Goal: Task Accomplishment & Management: Use online tool/utility

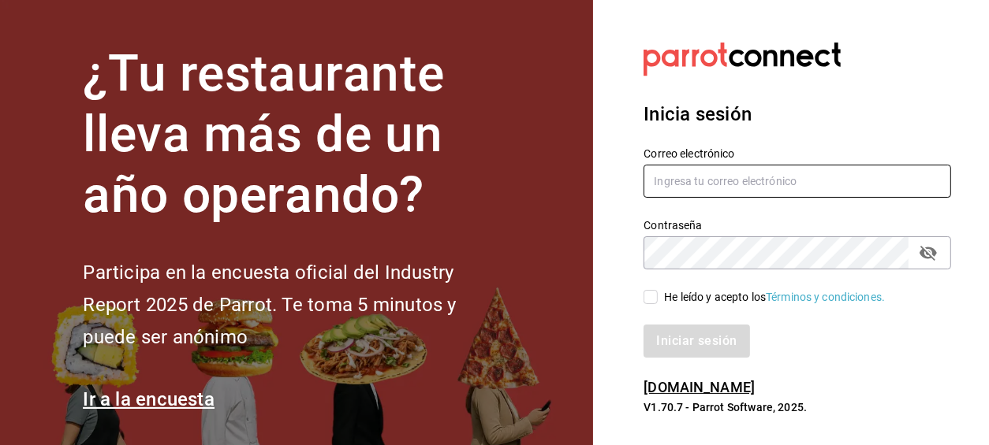
type input "alejandro_hdz73@hotmail.com"
click at [654, 298] on input "He leído y acepto los Términos y condiciones." at bounding box center [650, 297] width 14 height 14
checkbox input "true"
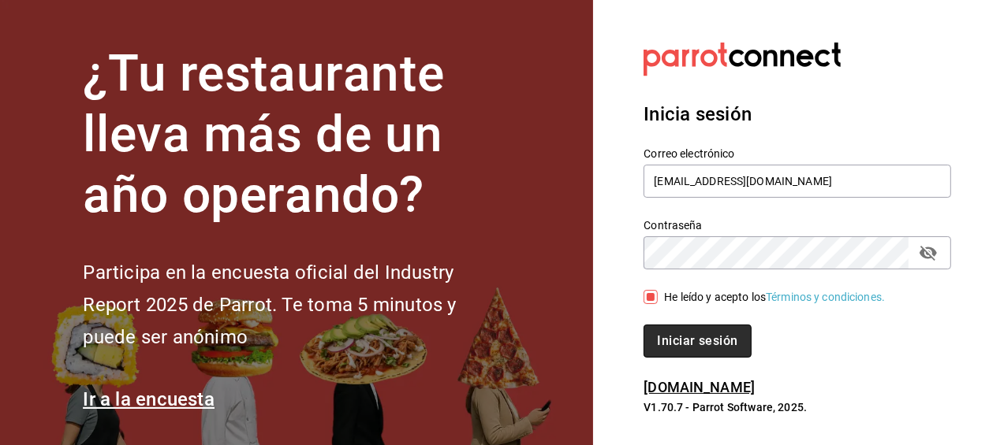
click at [672, 333] on button "Iniciar sesión" at bounding box center [696, 341] width 107 height 33
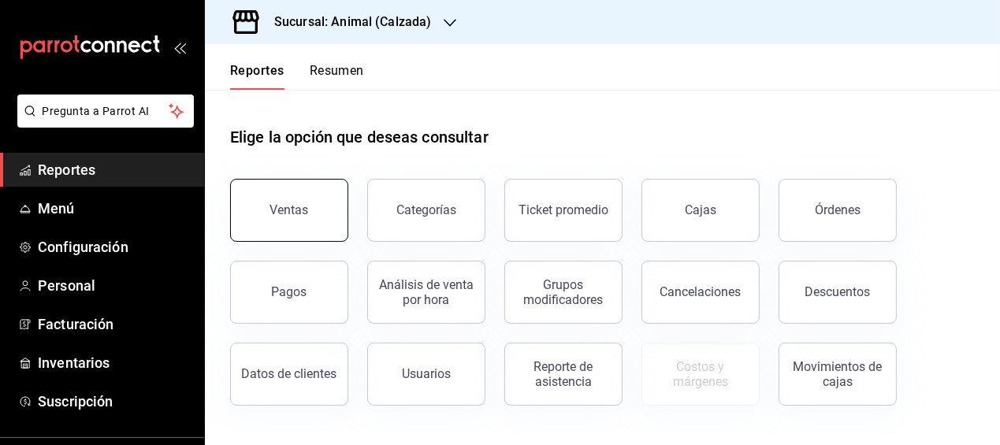
click at [321, 233] on button "Ventas" at bounding box center [289, 210] width 118 height 63
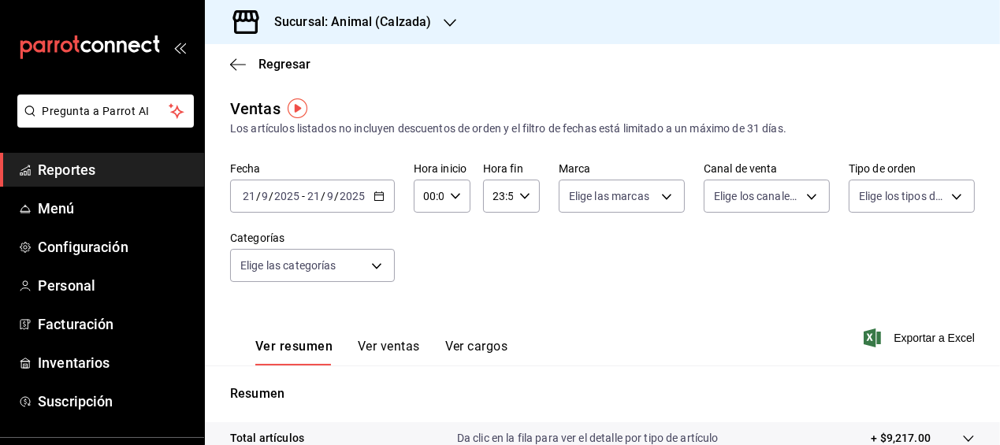
click at [380, 195] on icon "button" at bounding box center [379, 196] width 11 height 11
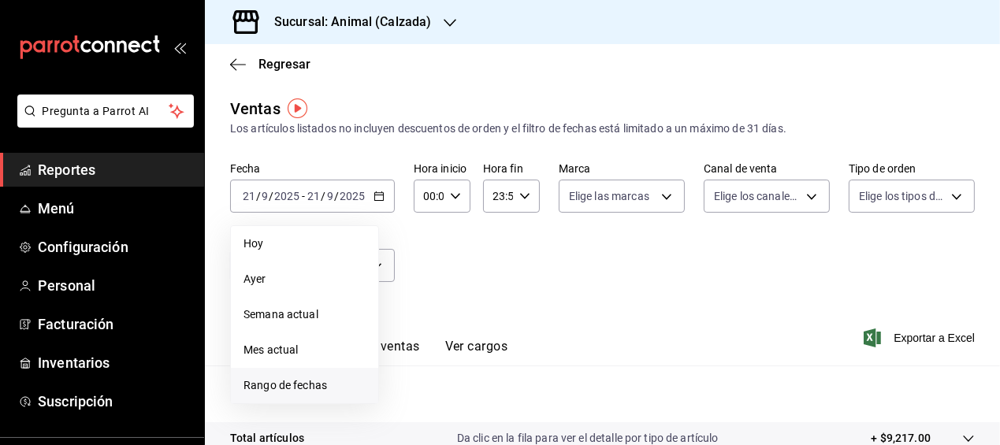
click at [300, 384] on span "Rango de fechas" at bounding box center [305, 386] width 122 height 17
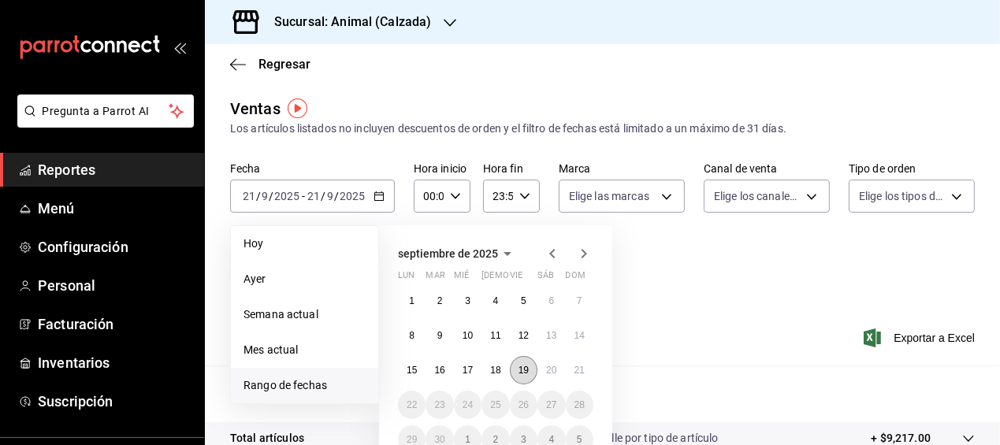
click at [519, 371] on abbr "19" at bounding box center [524, 370] width 10 height 11
click at [544, 370] on button "20" at bounding box center [552, 370] width 28 height 28
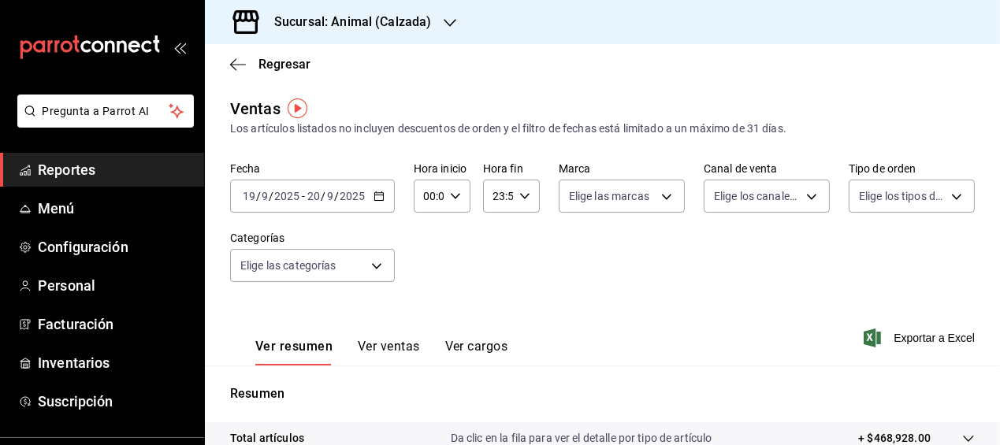
click at [379, 198] on icon "button" at bounding box center [379, 196] width 11 height 11
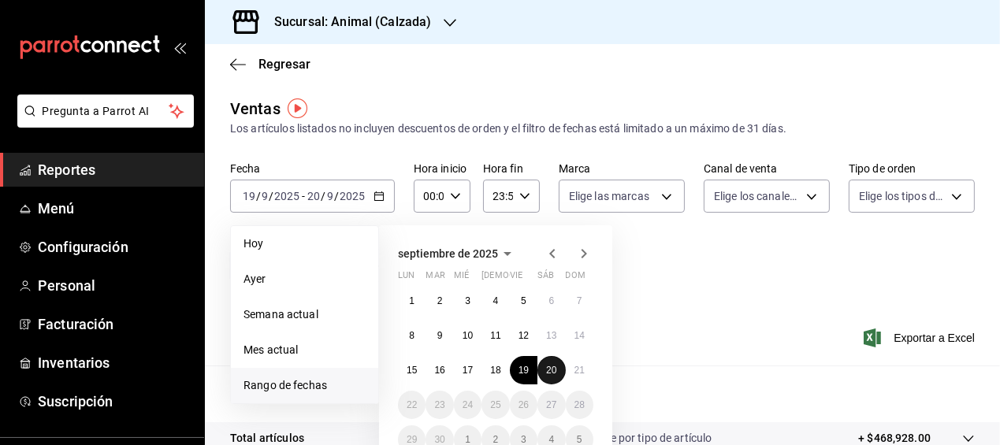
click at [550, 373] on abbr "20" at bounding box center [551, 370] width 10 height 11
click at [572, 371] on button "21" at bounding box center [580, 370] width 28 height 28
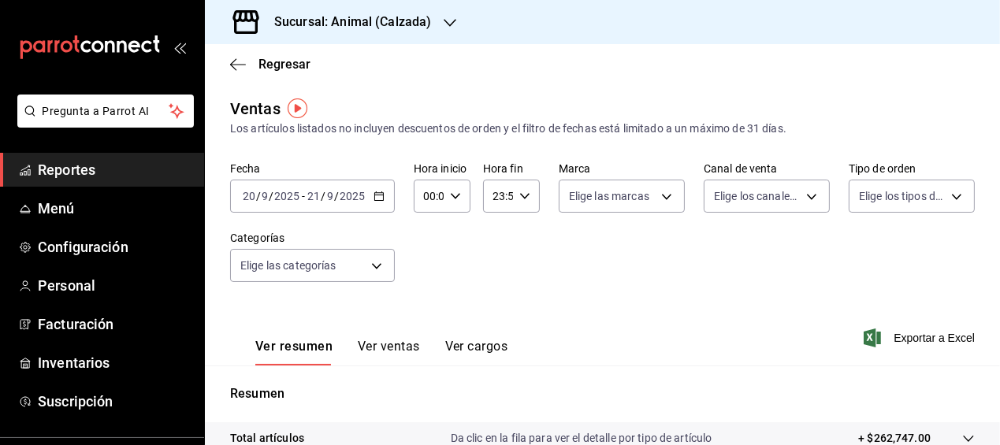
click at [452, 199] on \(Stroke\) "button" at bounding box center [455, 196] width 9 height 6
click at [427, 236] on span "05" at bounding box center [426, 235] width 2 height 13
type input "05:00"
click at [519, 195] on div at bounding box center [500, 222] width 1000 height 445
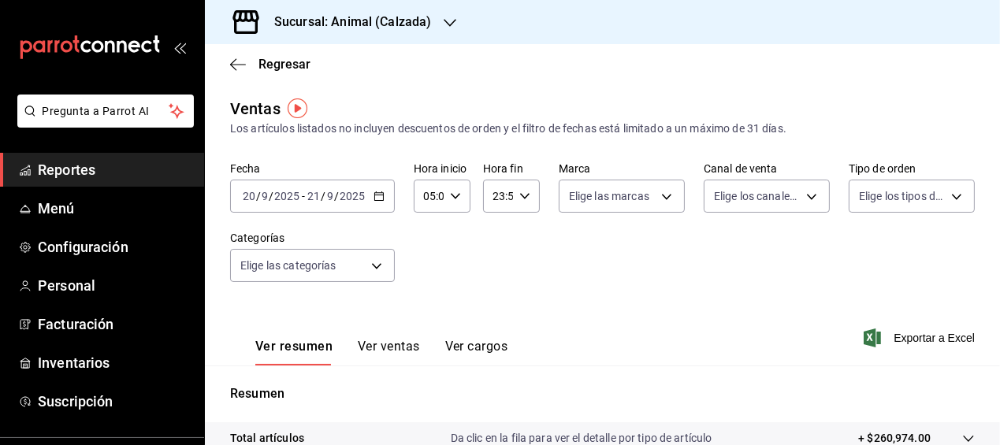
click at [520, 195] on \(Stroke\) "button" at bounding box center [524, 196] width 9 height 6
click at [496, 253] on span "05" at bounding box center [494, 256] width 2 height 13
click at [523, 238] on span "00" at bounding box center [522, 236] width 2 height 13
type input "05:00"
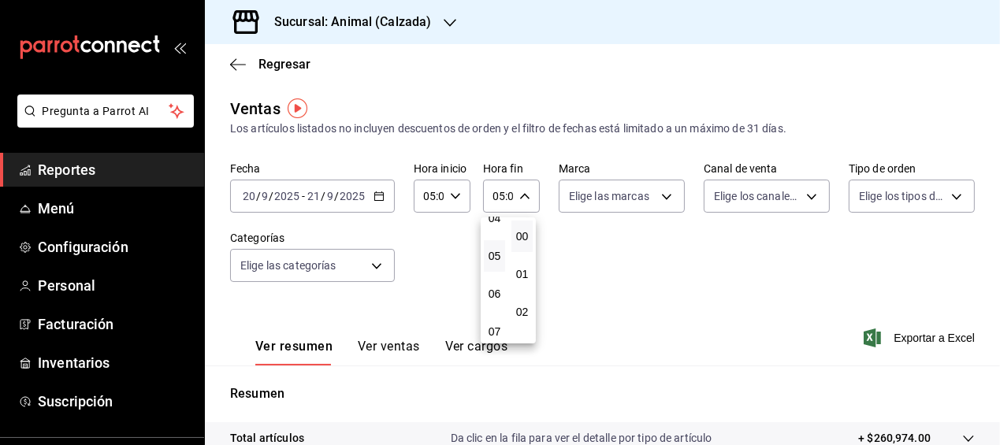
click at [688, 318] on div at bounding box center [500, 222] width 1000 height 445
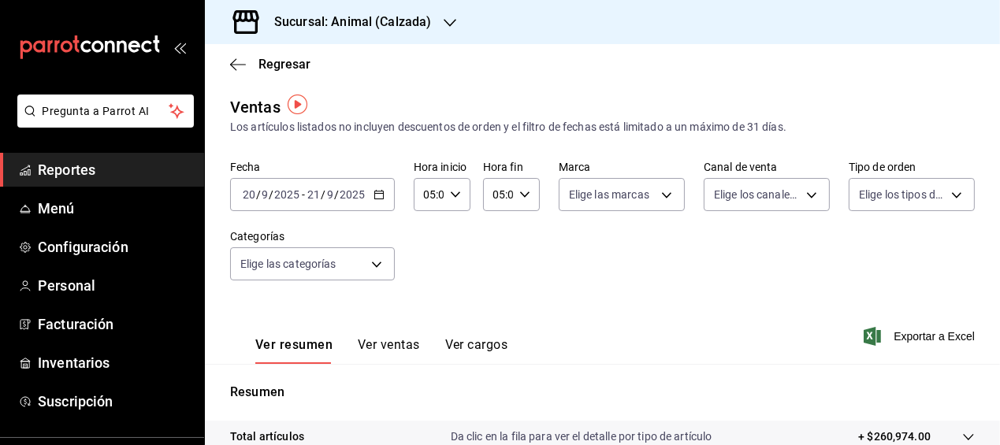
scroll to position [1, 0]
click at [894, 337] on span "Exportar a Excel" at bounding box center [921, 337] width 108 height 19
click at [281, 64] on span "Regresar" at bounding box center [285, 64] width 52 height 15
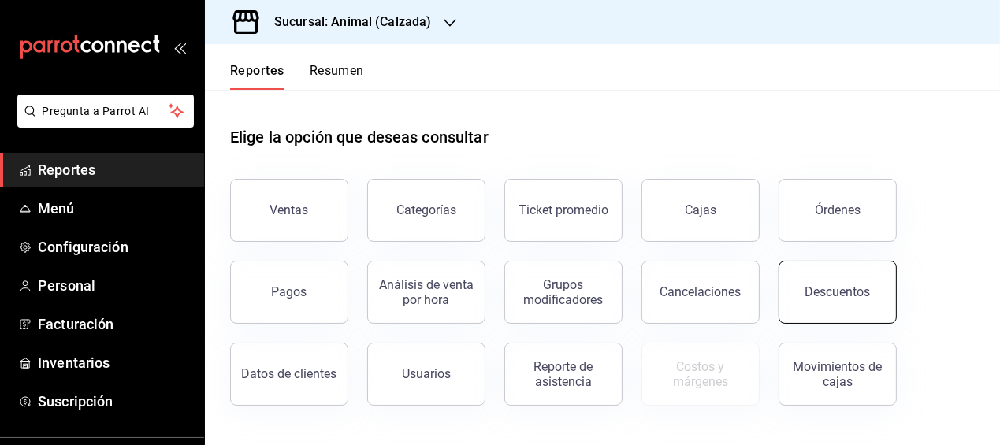
click at [844, 290] on div "Descuentos" at bounding box center [838, 292] width 65 height 15
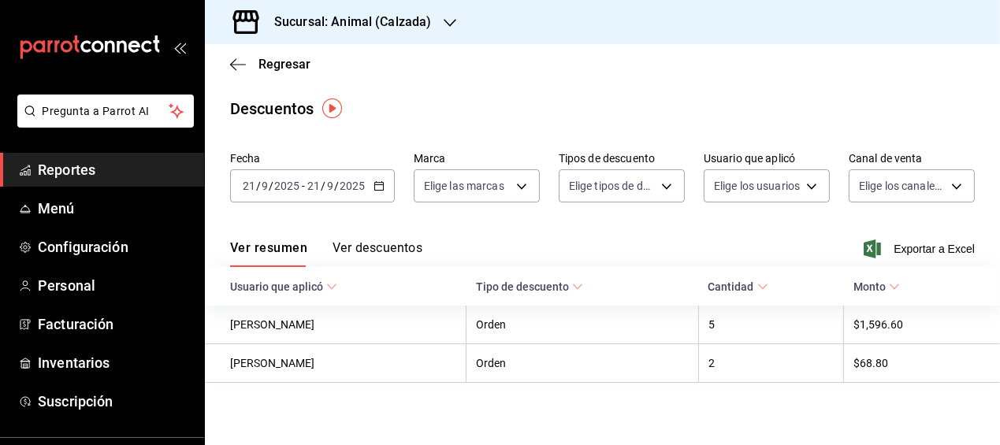
click at [378, 188] on icon "button" at bounding box center [379, 186] width 11 height 11
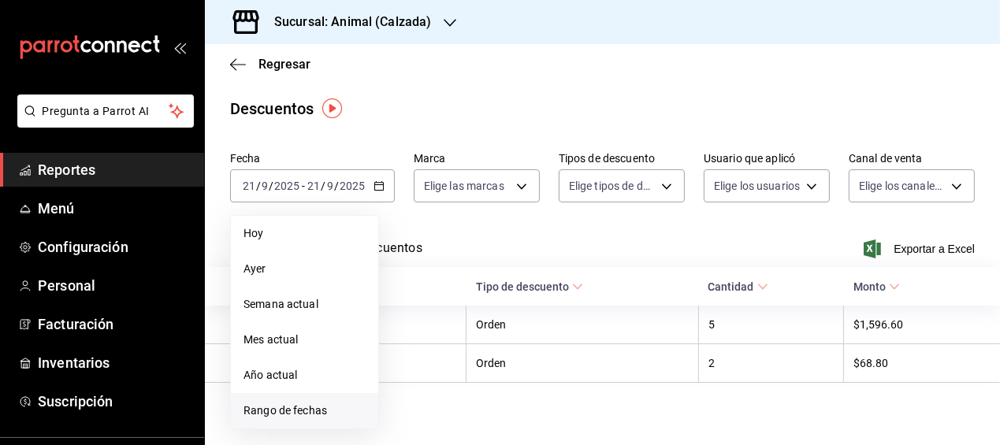
click at [300, 411] on span "Rango de fechas" at bounding box center [305, 411] width 122 height 17
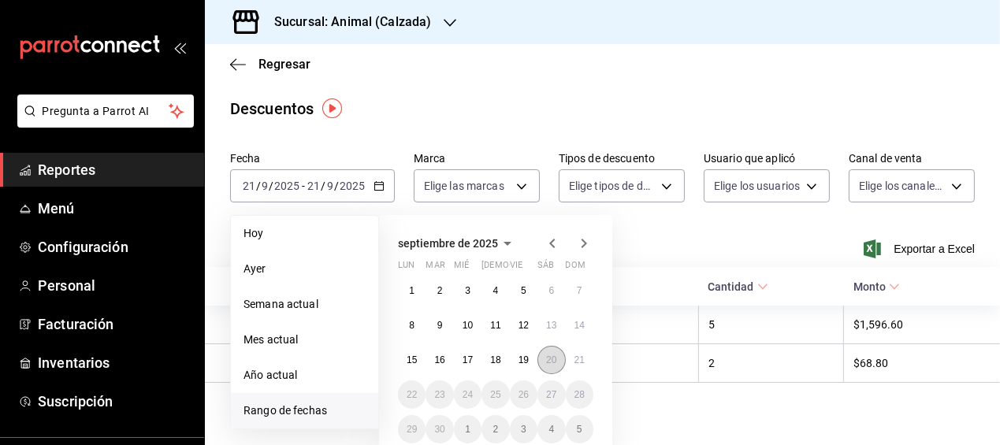
click at [553, 362] on abbr "20" at bounding box center [551, 360] width 10 height 11
click at [575, 361] on abbr "21" at bounding box center [580, 360] width 10 height 11
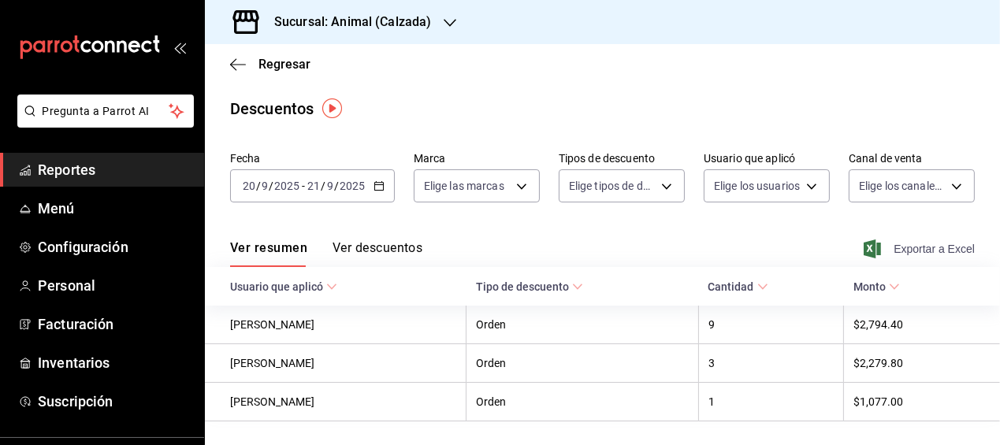
click at [895, 245] on span "Exportar a Excel" at bounding box center [921, 249] width 108 height 19
